Goal: Task Accomplishment & Management: Manage account settings

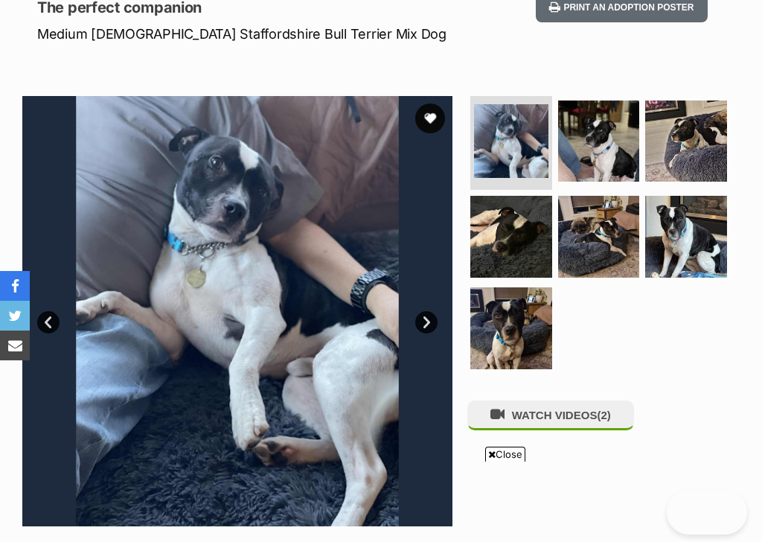
click at [421, 319] on link "Next" at bounding box center [426, 322] width 22 height 22
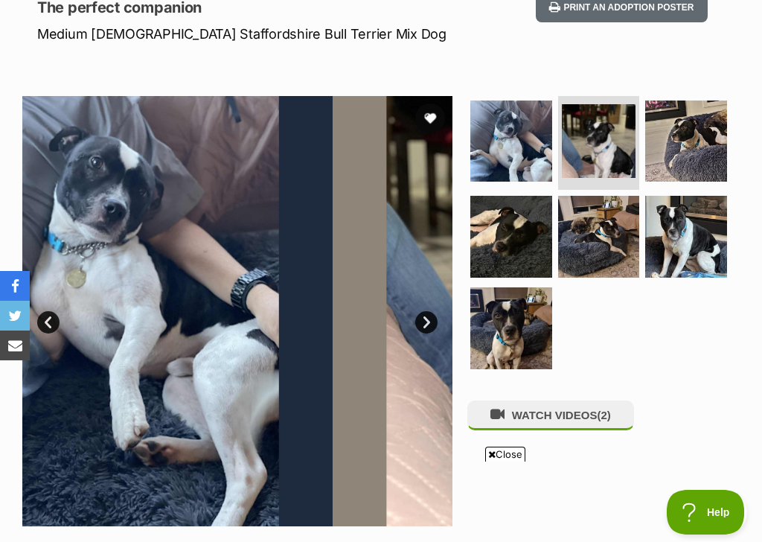
click at [423, 311] on link "Next" at bounding box center [426, 322] width 22 height 22
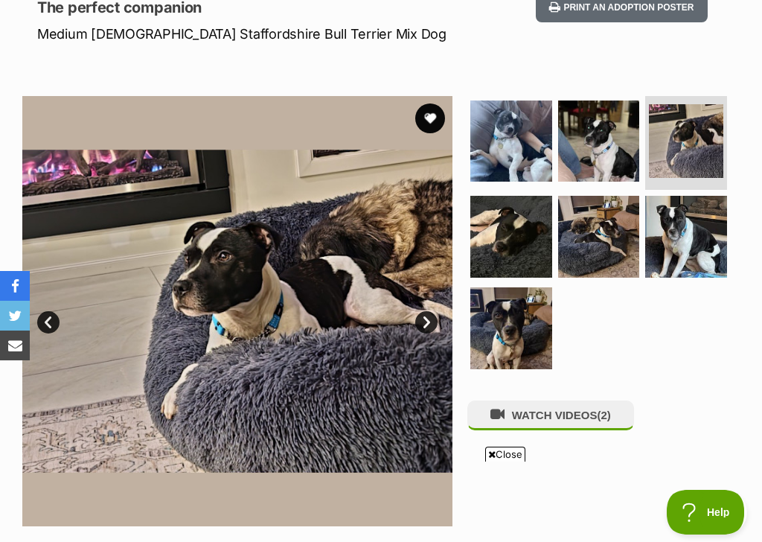
click at [419, 319] on link "Next" at bounding box center [426, 322] width 22 height 22
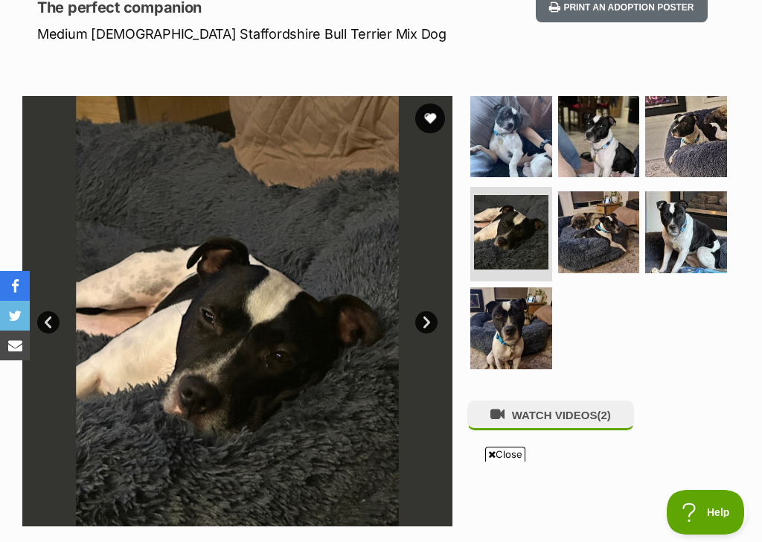
click at [416, 328] on img at bounding box center [237, 311] width 430 height 430
click at [421, 325] on link "Next" at bounding box center [426, 322] width 22 height 22
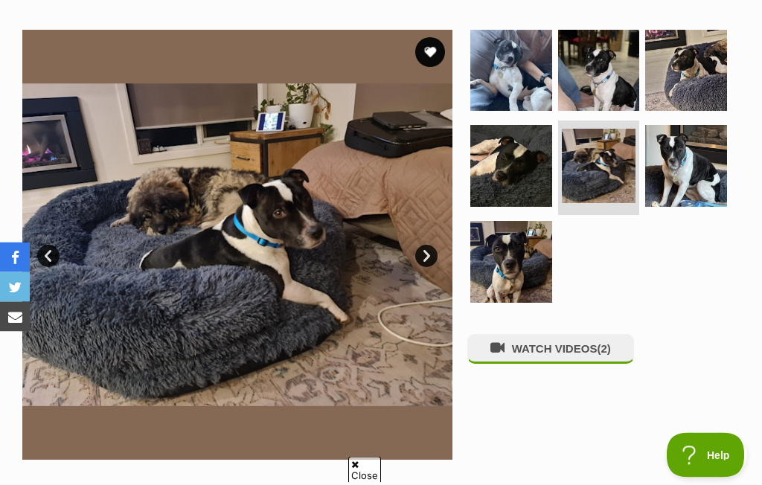
click at [424, 253] on link "Next" at bounding box center [426, 257] width 22 height 22
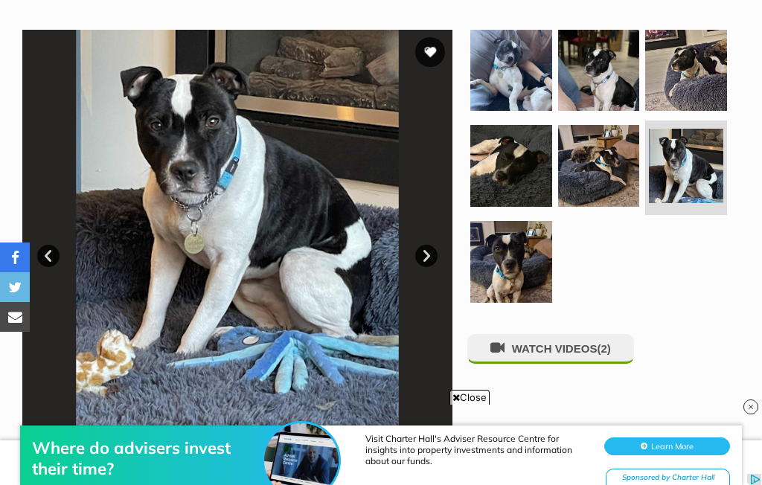
click at [415, 256] on link "Next" at bounding box center [426, 256] width 22 height 22
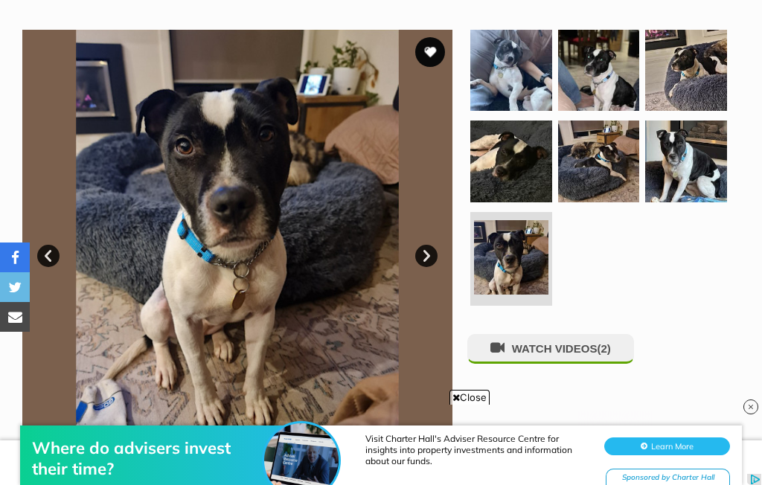
click at [434, 49] on button "favourite" at bounding box center [430, 52] width 30 height 30
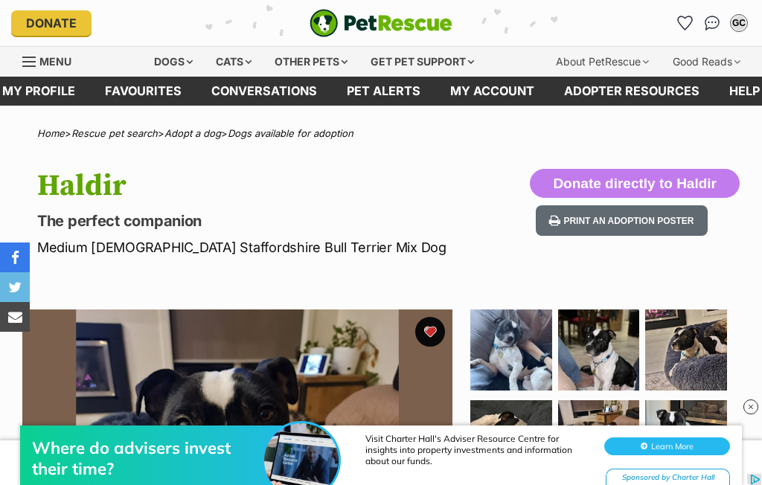
click at [37, 65] on link "Menu" at bounding box center [52, 60] width 60 height 27
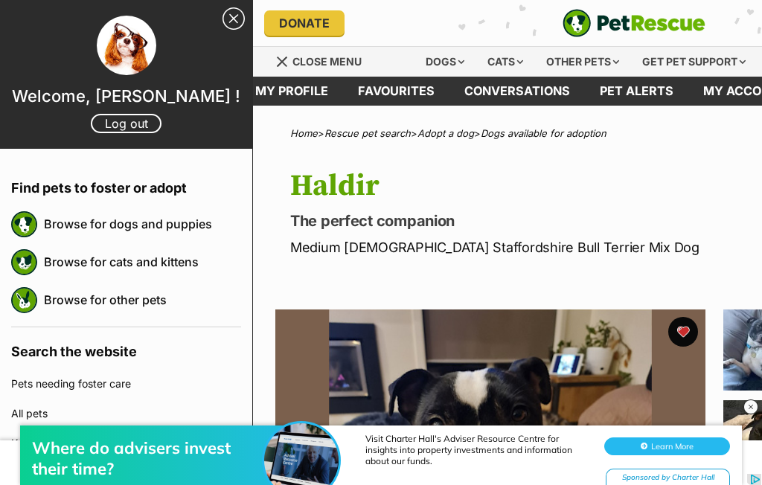
click at [380, 94] on link "Favourites" at bounding box center [396, 91] width 106 height 29
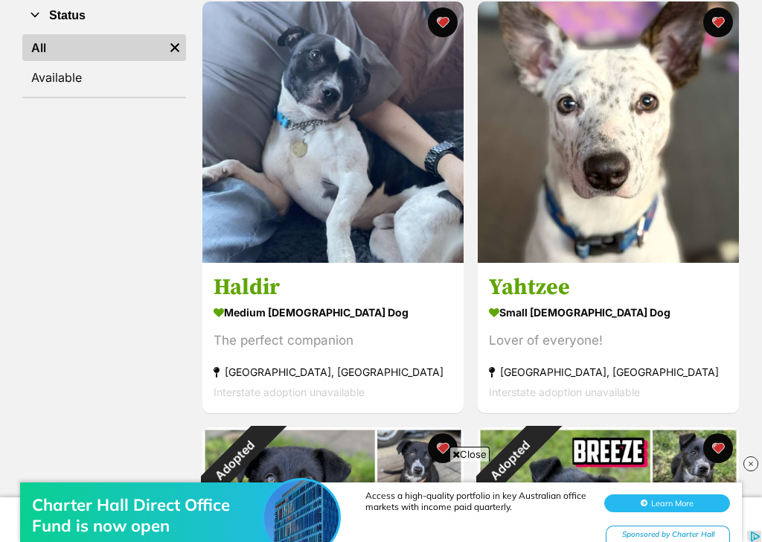
click at [626, 191] on img at bounding box center [608, 131] width 261 height 261
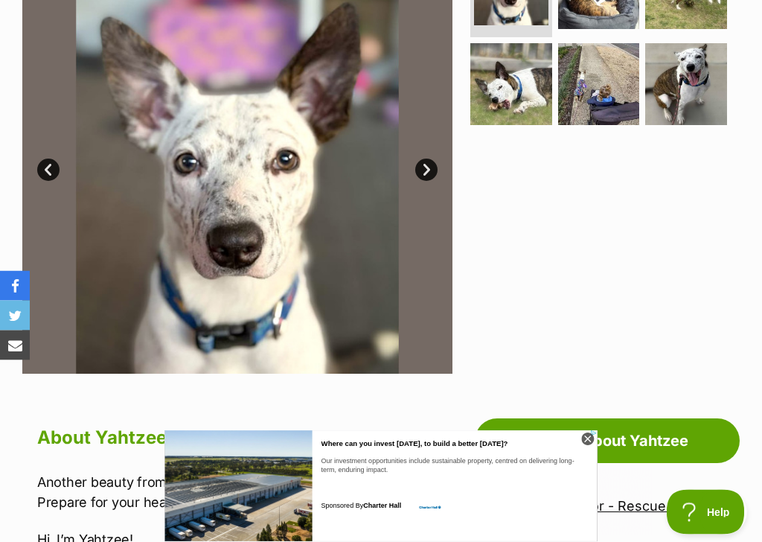
click at [418, 165] on link "Next" at bounding box center [426, 170] width 22 height 22
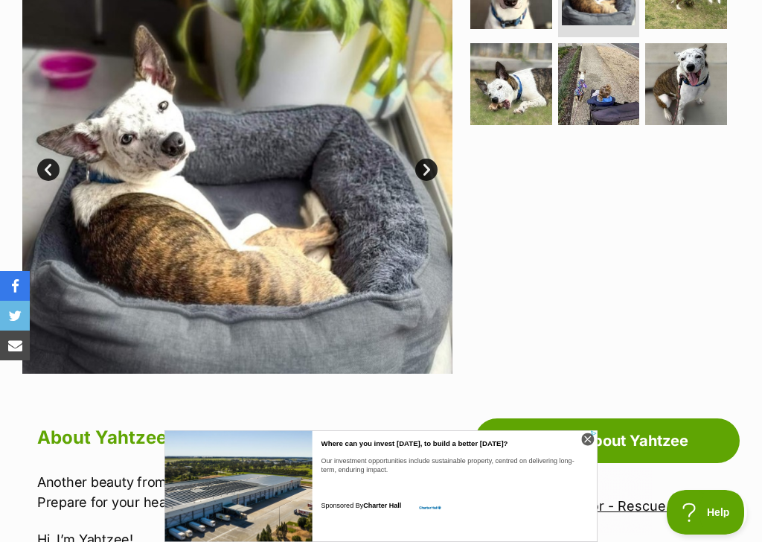
click at [427, 171] on link "Next" at bounding box center [426, 170] width 22 height 22
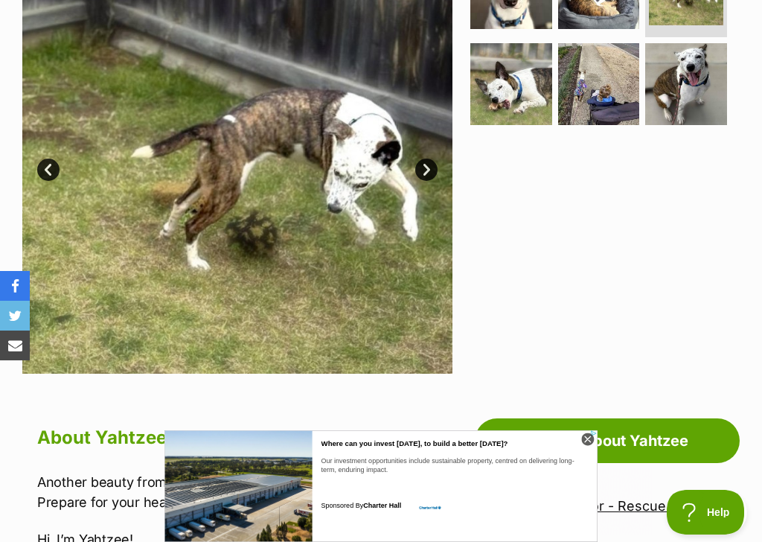
click at [429, 178] on link "Next" at bounding box center [426, 170] width 22 height 22
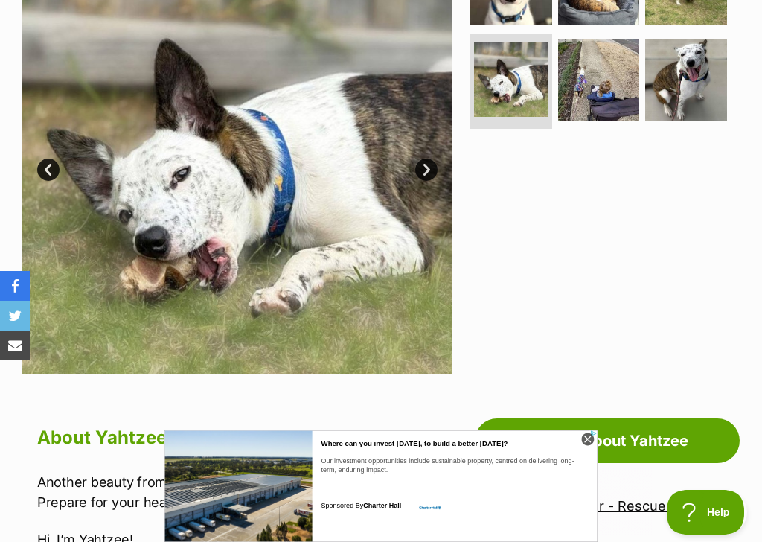
click at [420, 177] on link "Next" at bounding box center [426, 170] width 22 height 22
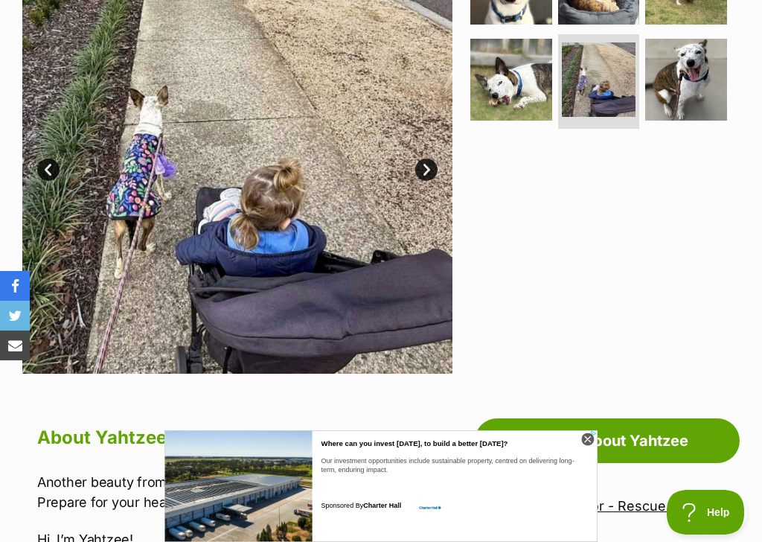
click at [418, 179] on img at bounding box center [237, 158] width 430 height 430
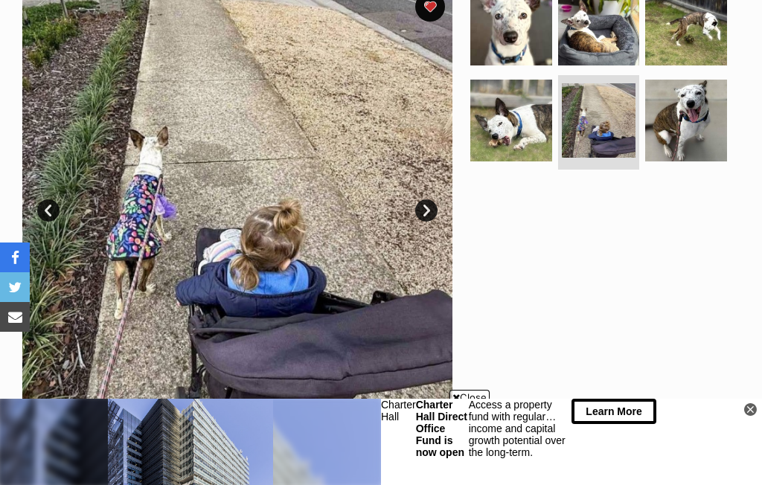
scroll to position [330, 0]
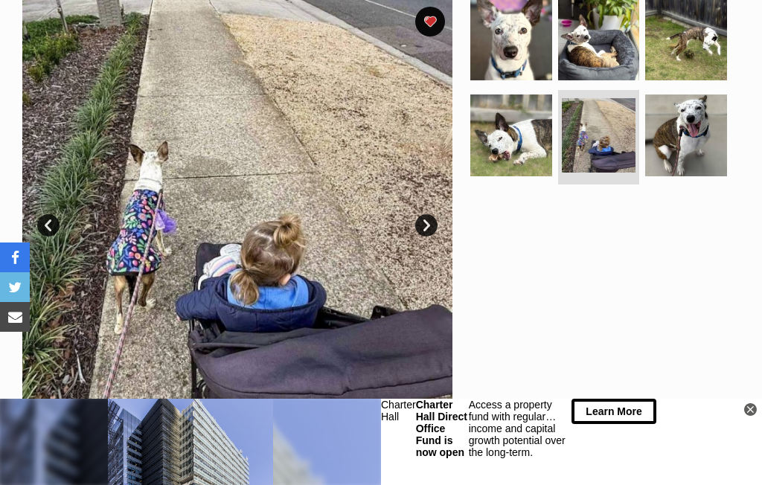
click at [417, 226] on link "Next" at bounding box center [426, 225] width 22 height 22
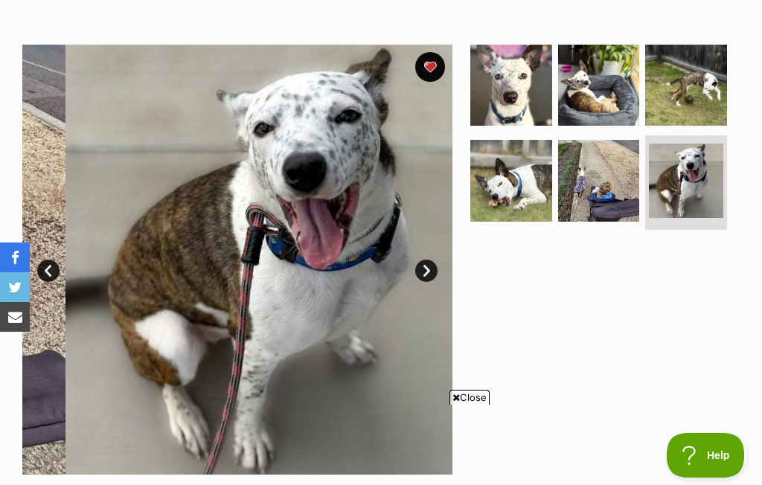
scroll to position [0, 0]
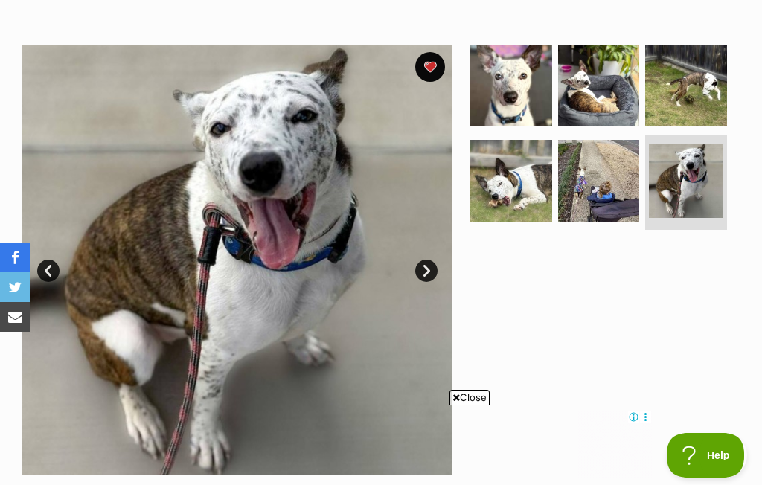
click at [426, 266] on link "Next" at bounding box center [426, 271] width 22 height 22
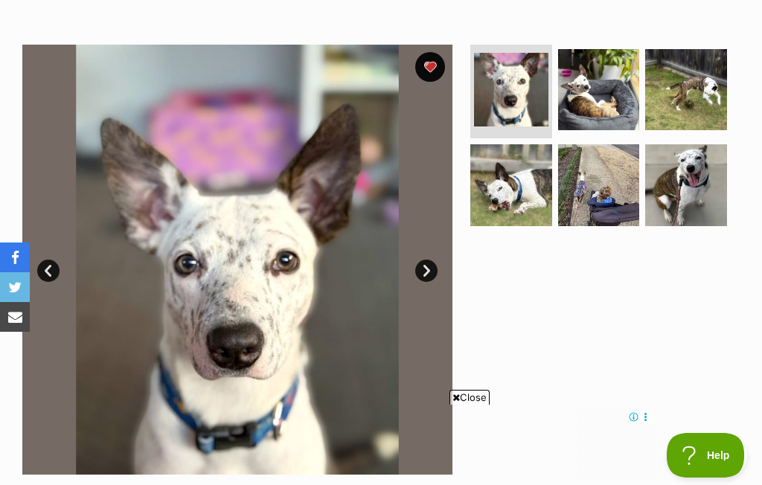
click at [426, 269] on link "Next" at bounding box center [426, 271] width 22 height 22
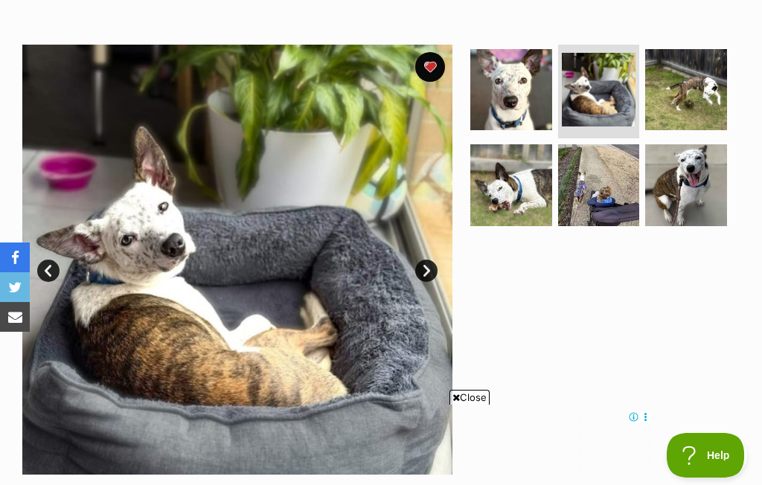
click at [424, 271] on link "Next" at bounding box center [426, 271] width 22 height 22
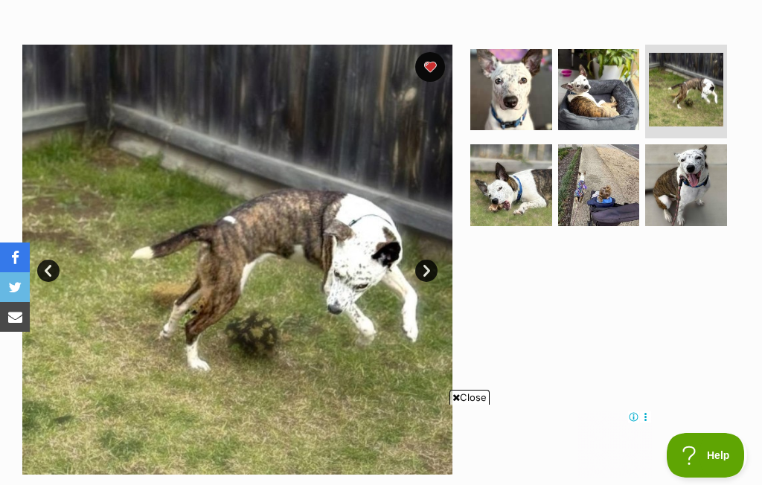
click at [423, 276] on link "Next" at bounding box center [426, 271] width 22 height 22
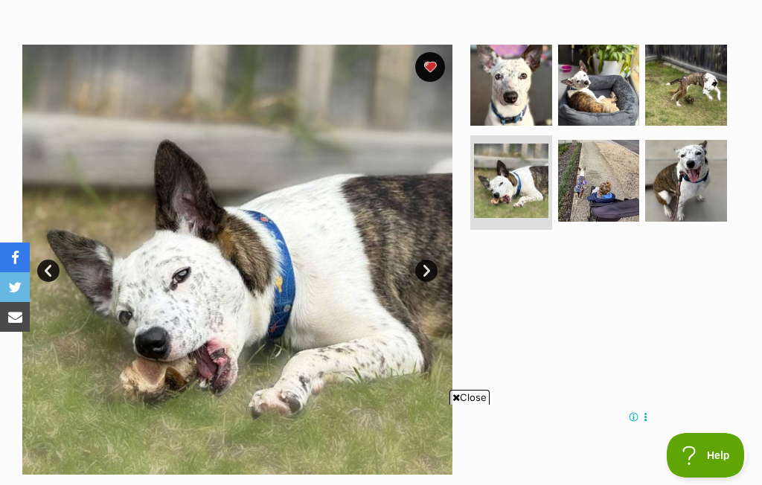
click at [423, 275] on link "Next" at bounding box center [426, 271] width 22 height 22
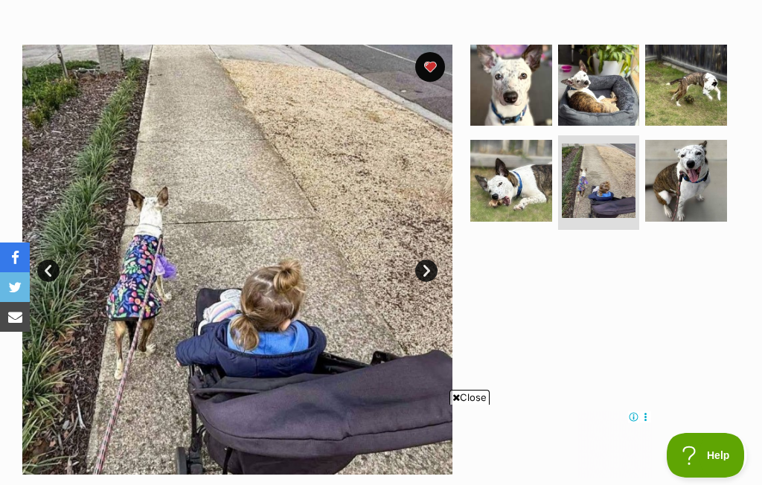
click at [427, 275] on link "Next" at bounding box center [426, 271] width 22 height 22
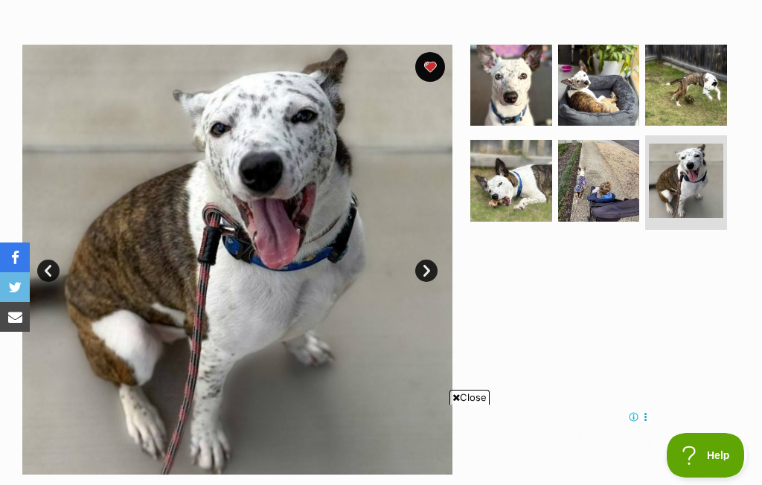
click at [421, 266] on link "Next" at bounding box center [426, 271] width 22 height 22
